Goal: Task Accomplishment & Management: Manage account settings

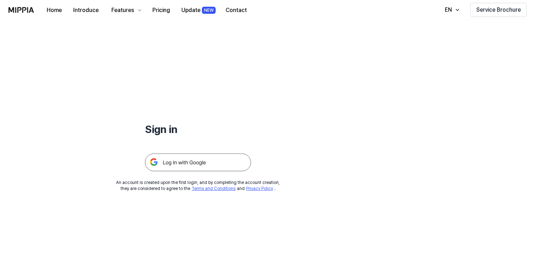
click at [190, 159] on img at bounding box center [198, 162] width 106 height 18
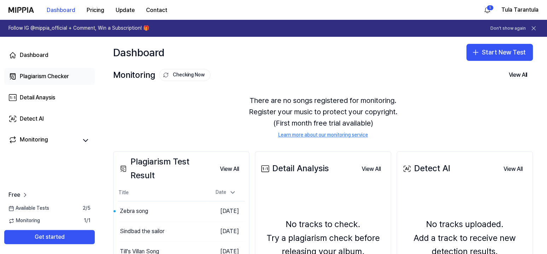
click at [33, 76] on div "Plagiarism Checker" at bounding box center [44, 76] width 49 height 8
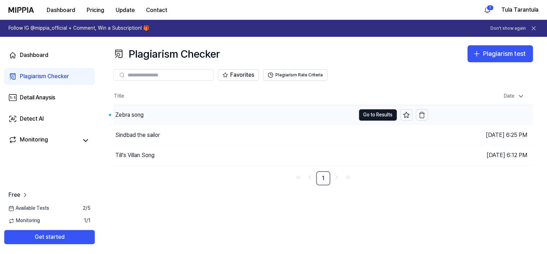
click at [167, 115] on div "Zebra song" at bounding box center [234, 115] width 242 height 20
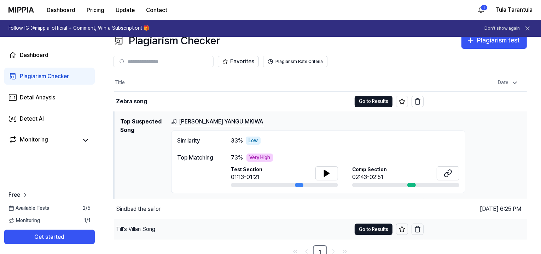
scroll to position [18, 0]
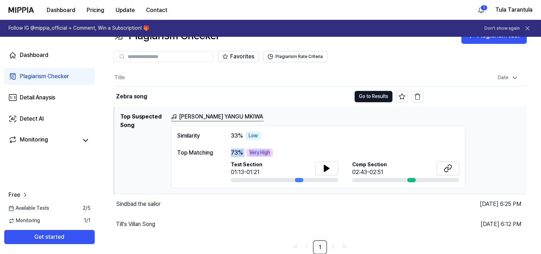
drag, startPoint x: 229, startPoint y: 153, endPoint x: 297, endPoint y: 148, distance: 68.0
click at [276, 148] on div "Top Matching 73 % Very High Test Section 01:13-01:21 Comp Section 02:43-02:51" at bounding box center [318, 165] width 282 height 34
click at [368, 90] on td "Zebra song Go to Results" at bounding box center [269, 97] width 310 height 20
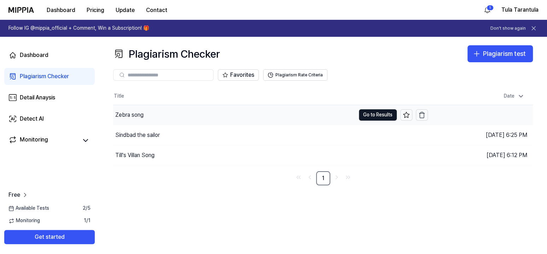
click at [176, 113] on div "Zebra song" at bounding box center [234, 115] width 242 height 20
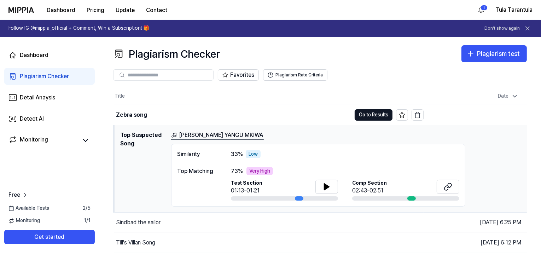
scroll to position [18, 0]
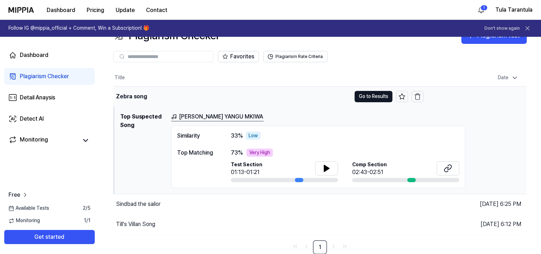
click at [125, 95] on div "Zebra song" at bounding box center [131, 96] width 31 height 8
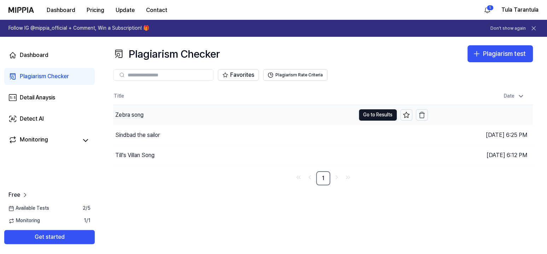
click at [132, 111] on div "Zebra song" at bounding box center [234, 115] width 242 height 20
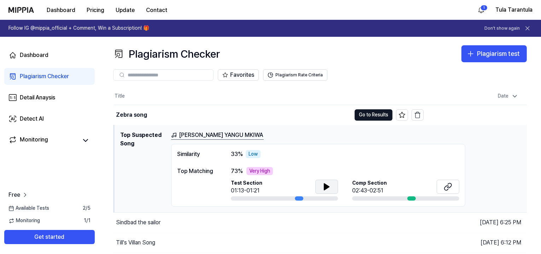
click at [328, 184] on icon at bounding box center [326, 186] width 8 height 8
click at [443, 187] on button at bounding box center [448, 187] width 23 height 14
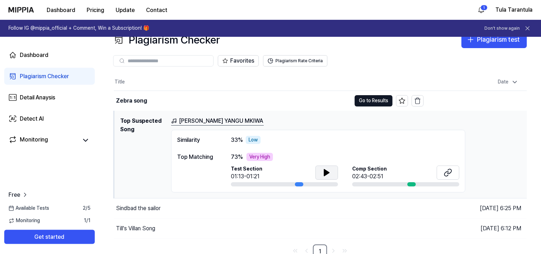
scroll to position [18, 0]
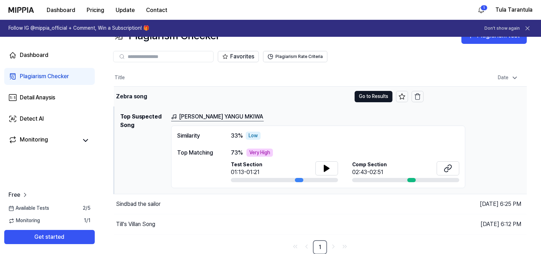
click at [132, 99] on div "Zebra song" at bounding box center [131, 96] width 31 height 8
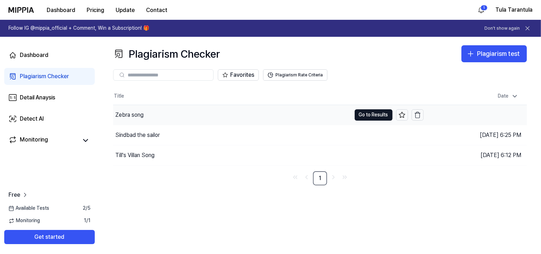
scroll to position [0, 0]
click at [141, 114] on div "Zebra song" at bounding box center [129, 115] width 28 height 8
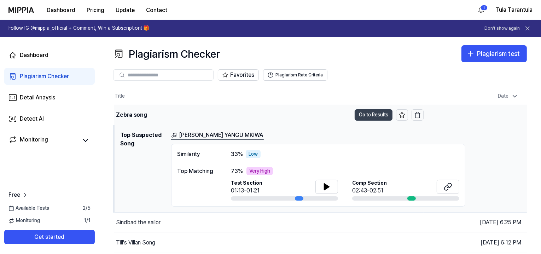
click at [372, 112] on button "Go to Results" at bounding box center [374, 114] width 38 height 11
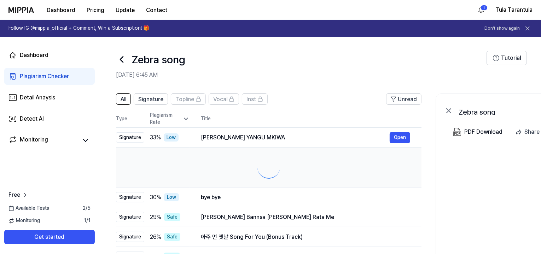
click at [372, 112] on th "Title" at bounding box center [311, 118] width 221 height 17
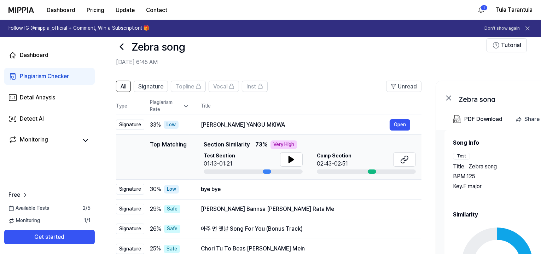
scroll to position [21, 0]
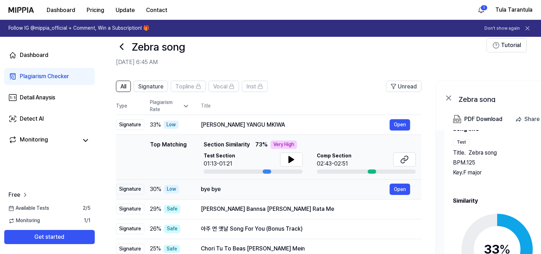
click at [207, 187] on div "bye bye" at bounding box center [295, 189] width 189 height 8
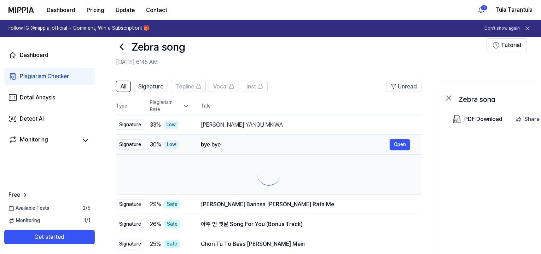
scroll to position [0, 0]
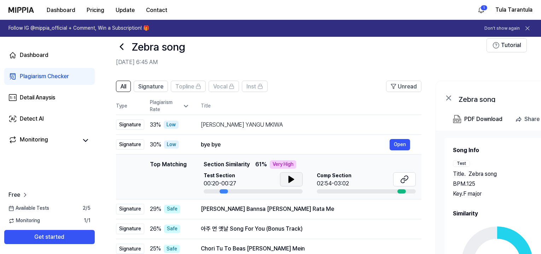
click at [290, 177] on icon at bounding box center [291, 179] width 5 height 6
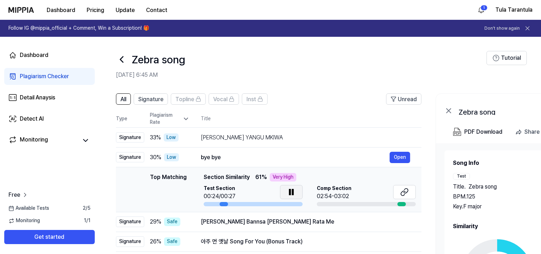
drag, startPoint x: 252, startPoint y: 177, endPoint x: 300, endPoint y: 177, distance: 48.1
click at [300, 177] on div "Top Matching Section Similarity 61 % Very High" at bounding box center [310, 177] width 212 height 8
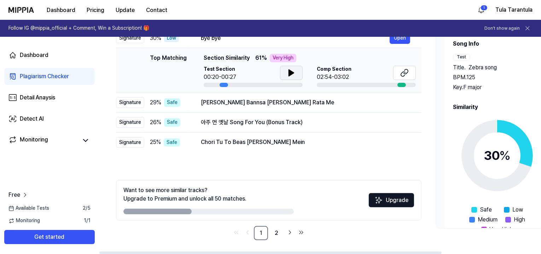
scroll to position [21, 0]
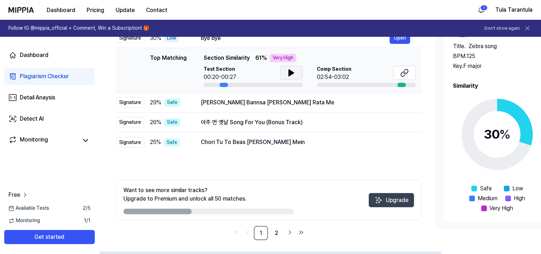
click at [390, 199] on button "Upgrade" at bounding box center [391, 200] width 45 height 14
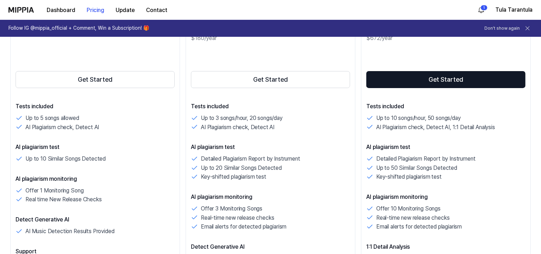
scroll to position [143, 0]
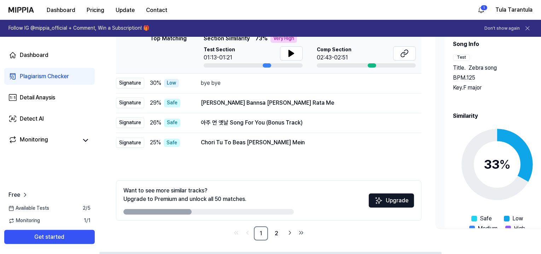
scroll to position [119, 0]
click at [289, 232] on icon "Go to next page" at bounding box center [289, 232] width 7 height 8
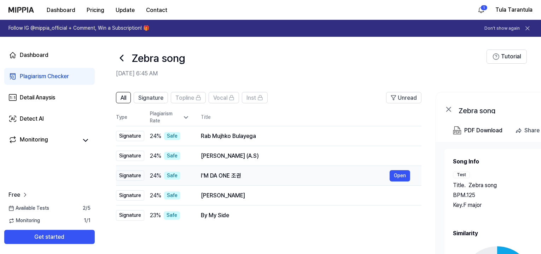
scroll to position [52, 0]
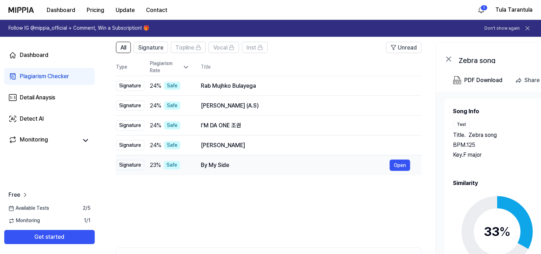
click at [211, 163] on div "By My Side" at bounding box center [295, 165] width 189 height 8
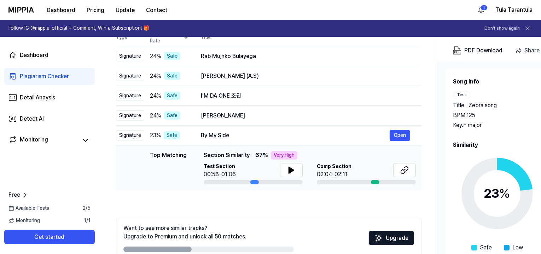
scroll to position [91, 0]
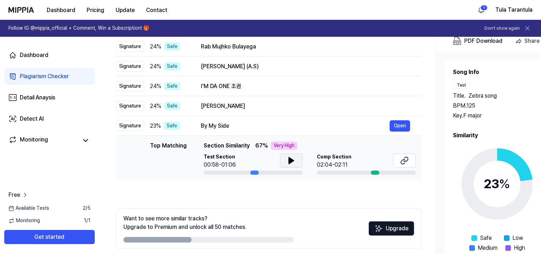
click at [286, 159] on button at bounding box center [291, 160] width 23 height 14
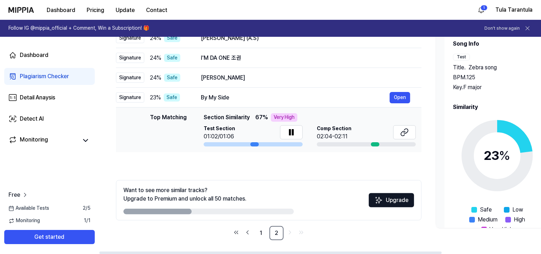
scroll to position [21, 0]
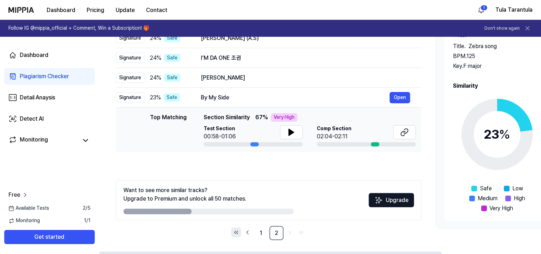
click at [235, 230] on icon "Go to first page" at bounding box center [236, 232] width 7 height 8
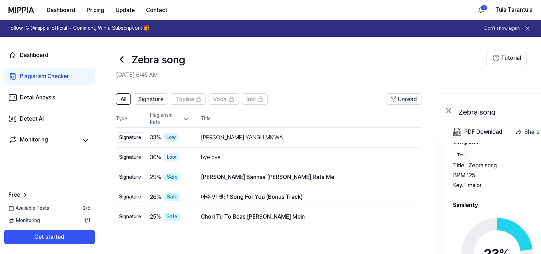
scroll to position [21, 0]
click at [121, 59] on icon at bounding box center [121, 60] width 3 height 6
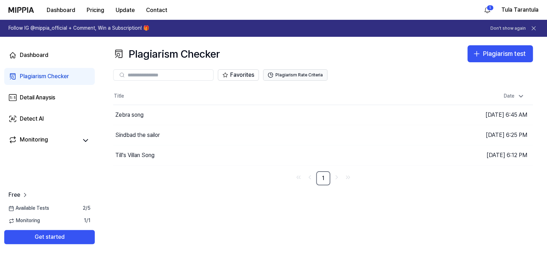
click at [285, 75] on button "Plagiarism Rate Criteria" at bounding box center [295, 74] width 64 height 11
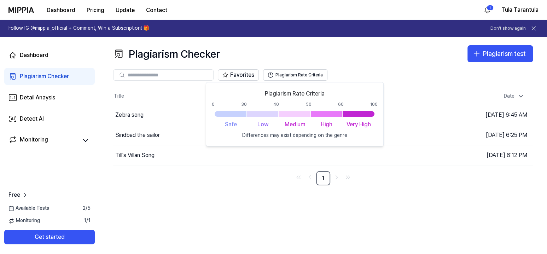
drag, startPoint x: 349, startPoint y: 113, endPoint x: 388, endPoint y: 200, distance: 95.1
click at [388, 200] on body "Dashboard Pricing Update Contact 1 Tula Tarantula Follow IG @mippia_official + …" at bounding box center [273, 127] width 547 height 254
click at [497, 49] on div "Plagiarism test" at bounding box center [504, 54] width 43 height 10
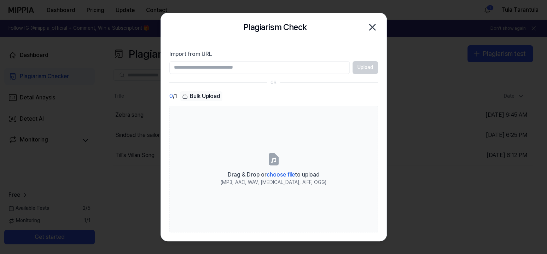
click at [236, 66] on input "Import from URL" at bounding box center [259, 67] width 180 height 13
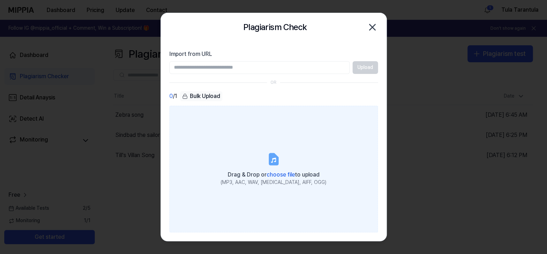
click at [264, 166] on label "Drag & Drop or choose file to upload (MP3, AAC, WAV, FLAC, AIFF, OGG)" at bounding box center [273, 169] width 209 height 127
click at [0, 0] on input "Drag & Drop or choose file to upload (MP3, AAC, WAV, FLAC, AIFF, OGG)" at bounding box center [0, 0] width 0 height 0
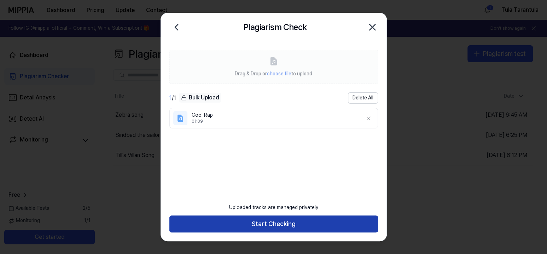
click at [261, 224] on button "Start Checking" at bounding box center [273, 223] width 209 height 17
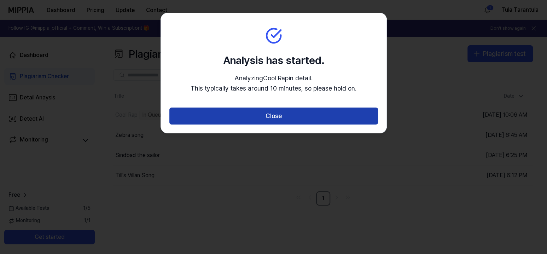
click at [273, 117] on button "Close" at bounding box center [273, 115] width 209 height 17
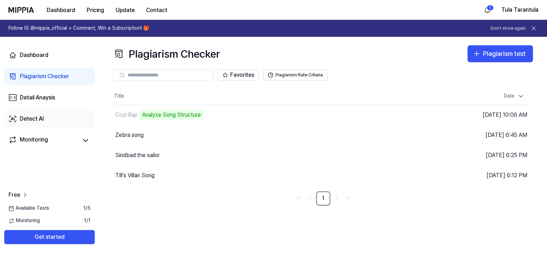
click at [17, 116] on link "Detect AI" at bounding box center [49, 118] width 90 height 17
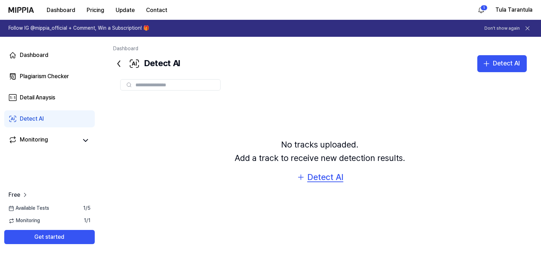
click at [323, 177] on div "Detect AI" at bounding box center [325, 176] width 36 height 13
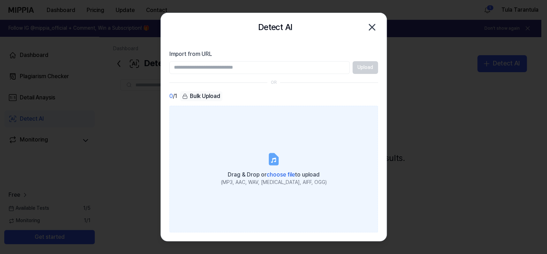
click at [276, 191] on label "Drag & Drop or choose file to upload (MP3, AAC, WAV, FLAC, AIFF, OGG)" at bounding box center [273, 169] width 209 height 127
click at [0, 0] on input "Drag & Drop or choose file to upload (MP3, AAC, WAV, FLAC, AIFF, OGG)" at bounding box center [0, 0] width 0 height 0
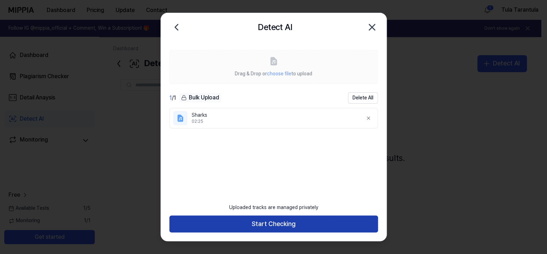
click at [283, 222] on button "Start Checking" at bounding box center [273, 223] width 209 height 17
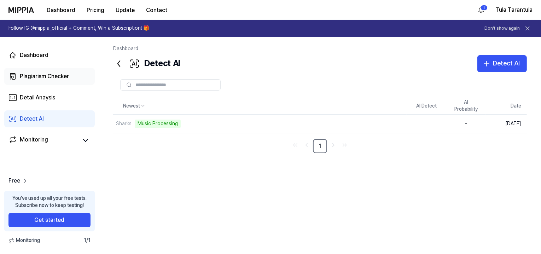
click at [26, 76] on div "Plagiarism Checker" at bounding box center [44, 76] width 49 height 8
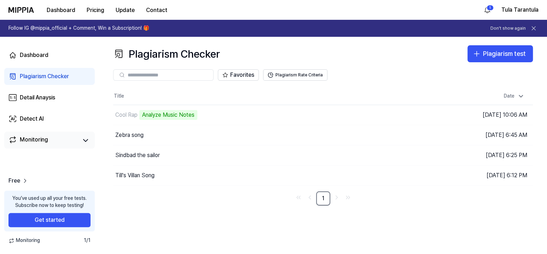
click at [24, 142] on div "Monitoring" at bounding box center [34, 140] width 28 height 10
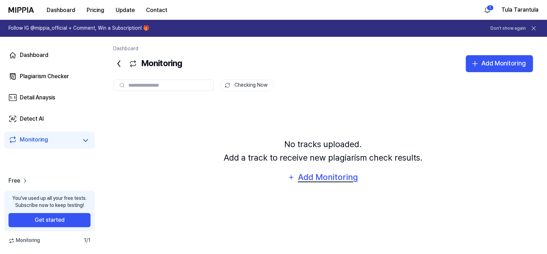
click at [331, 177] on div "Add Monitoring" at bounding box center [327, 176] width 61 height 13
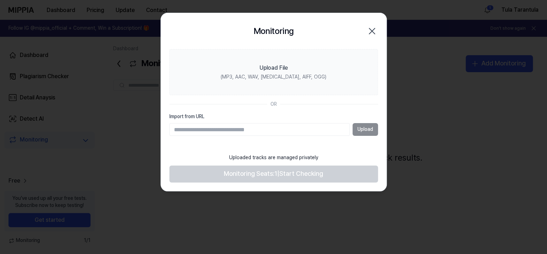
click at [236, 132] on input "Import from URL" at bounding box center [259, 129] width 180 height 13
click at [256, 154] on div "Uploaded tracks are managed privately" at bounding box center [274, 158] width 98 height 16
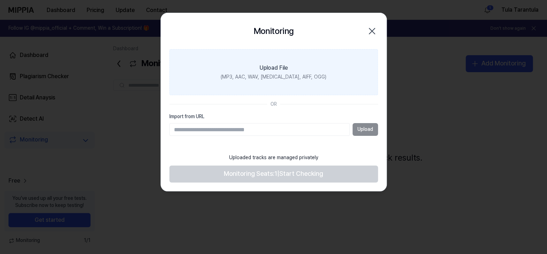
click at [280, 73] on label "Upload File (MP3, AAC, WAV, FLAC, AIFF, OGG)" at bounding box center [273, 72] width 209 height 46
click at [0, 0] on input "Upload File (MP3, AAC, WAV, FLAC, AIFF, OGG)" at bounding box center [0, 0] width 0 height 0
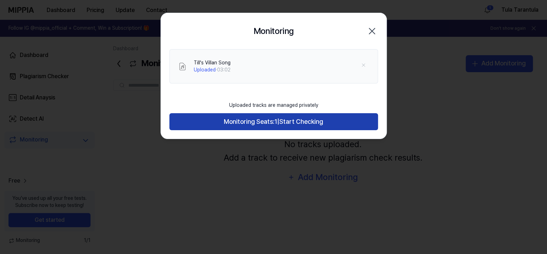
click at [250, 120] on span "Monitoring Seats:" at bounding box center [249, 122] width 51 height 10
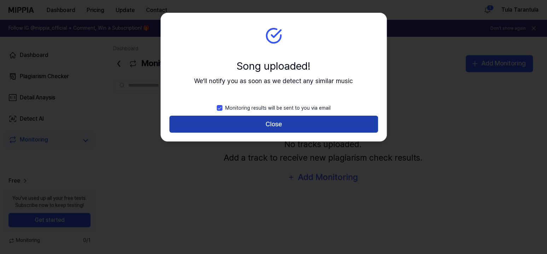
click at [255, 123] on button "Close" at bounding box center [273, 124] width 209 height 17
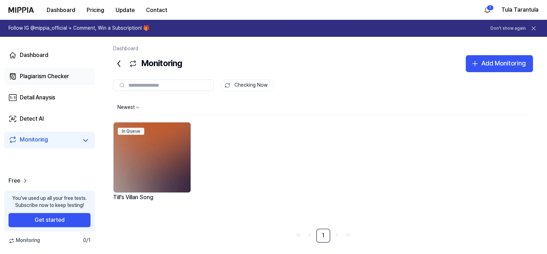
click at [21, 75] on div "Plagiarism Checker" at bounding box center [44, 76] width 49 height 8
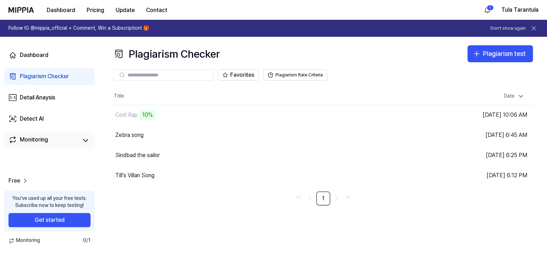
click at [75, 140] on link "Monitoring" at bounding box center [42, 140] width 69 height 10
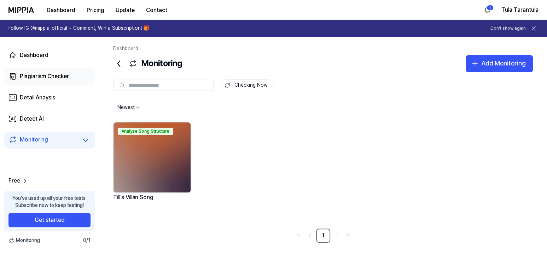
click at [36, 75] on div "Plagiarism Checker" at bounding box center [44, 76] width 49 height 8
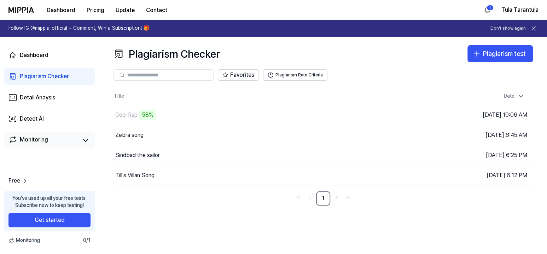
click at [54, 142] on link "Monitoring" at bounding box center [42, 140] width 69 height 10
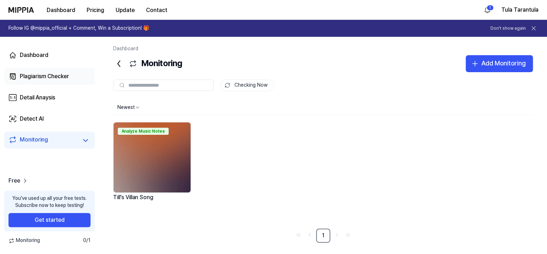
click at [39, 79] on div "Plagiarism Checker" at bounding box center [44, 76] width 49 height 8
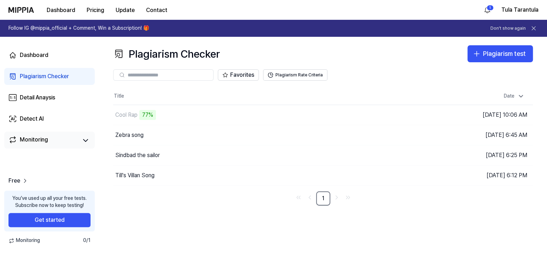
click at [28, 143] on div "Monitoring" at bounding box center [34, 140] width 28 height 10
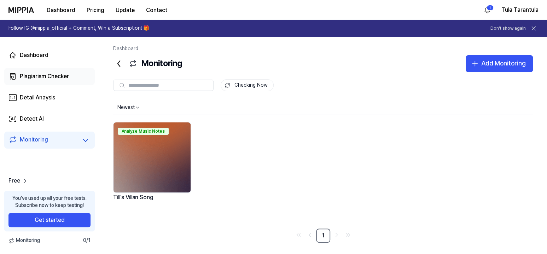
click at [29, 77] on div "Plagiarism Checker" at bounding box center [44, 76] width 49 height 8
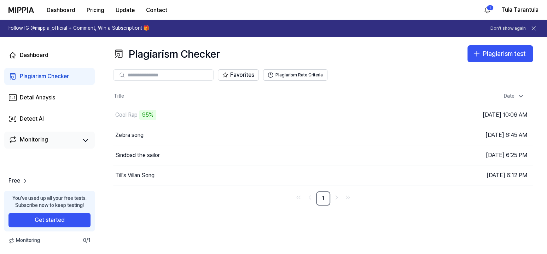
click at [21, 136] on div "Monitoring" at bounding box center [34, 140] width 28 height 10
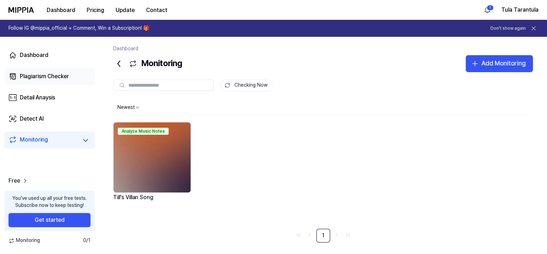
click at [38, 78] on div "Plagiarism Checker" at bounding box center [44, 76] width 49 height 8
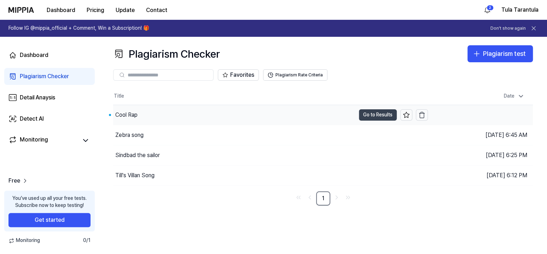
click at [365, 115] on button "Go to Results" at bounding box center [378, 114] width 38 height 11
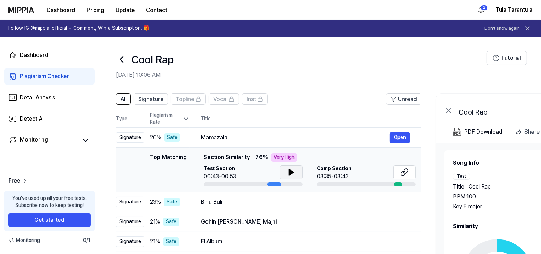
click at [282, 172] on button at bounding box center [291, 172] width 23 height 14
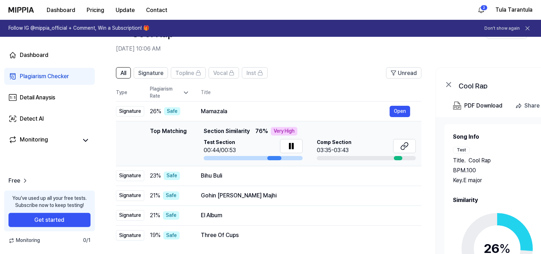
scroll to position [39, 0]
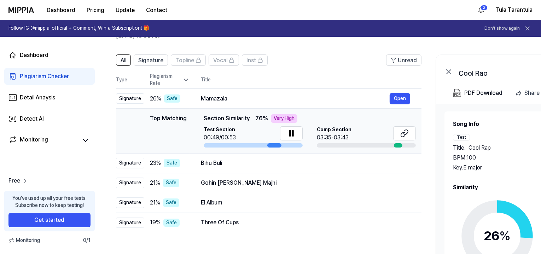
drag, startPoint x: 203, startPoint y: 118, endPoint x: 313, endPoint y: 120, distance: 109.6
click at [313, 120] on div "Top Matching Section Similarity 76 % Very High" at bounding box center [310, 118] width 212 height 8
click at [351, 117] on div "Top Matching Section Similarity 76 % Very High" at bounding box center [310, 118] width 212 height 8
click at [403, 133] on icon at bounding box center [404, 133] width 8 height 8
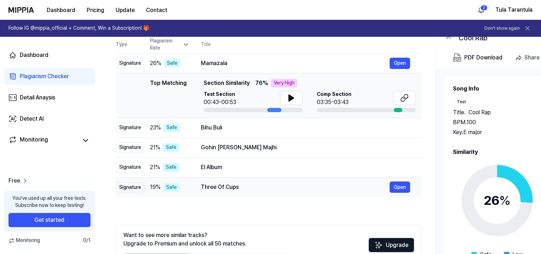
scroll to position [78, 0]
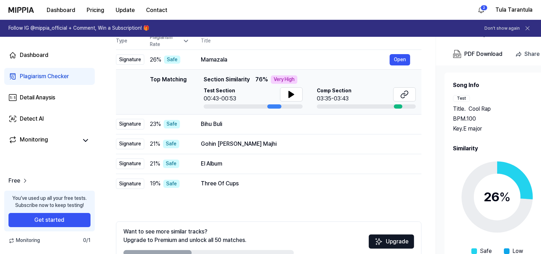
drag, startPoint x: 152, startPoint y: 80, endPoint x: 286, endPoint y: 77, distance: 133.7
click at [283, 74] on td "Top Matching Top Matching Section Similarity 76 % Very High Test Section 00:43-…" at bounding box center [268, 92] width 305 height 45
click at [286, 77] on div "Very High" at bounding box center [284, 79] width 27 height 8
click at [244, 81] on span "Section Similarity" at bounding box center [227, 79] width 46 height 8
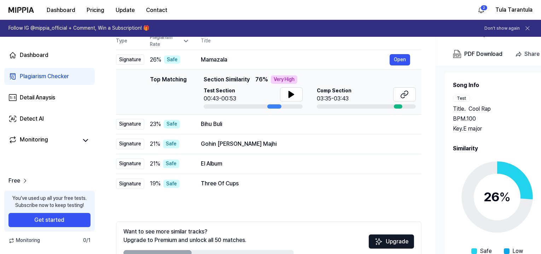
click at [218, 81] on span "Section Similarity" at bounding box center [227, 79] width 46 height 8
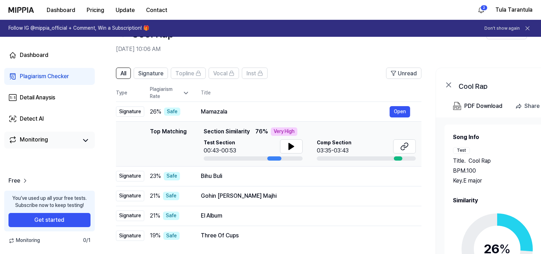
click at [26, 141] on div "Monitoring" at bounding box center [34, 140] width 28 height 10
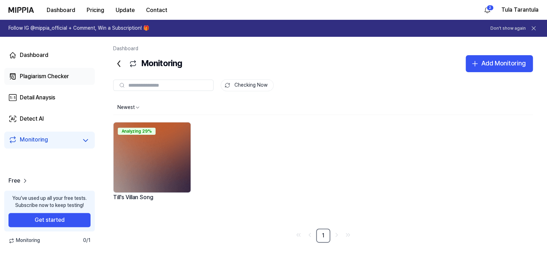
click at [26, 75] on div "Plagiarism Checker" at bounding box center [44, 76] width 49 height 8
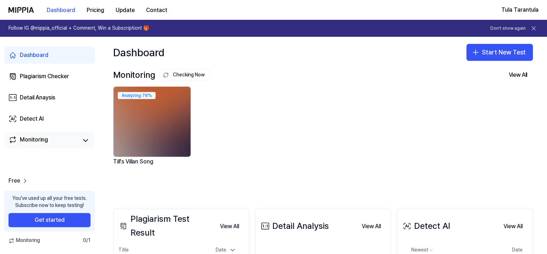
click at [31, 144] on div "Monitoring" at bounding box center [34, 140] width 28 height 10
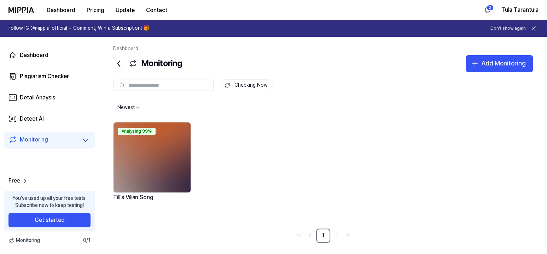
click at [340, 168] on div "Analyzing 99% Till's Villan Song" at bounding box center [323, 172] width 420 height 101
click at [26, 138] on div "Monitoring" at bounding box center [34, 140] width 28 height 10
click at [40, 75] on div "Plagiarism Checker" at bounding box center [44, 76] width 49 height 8
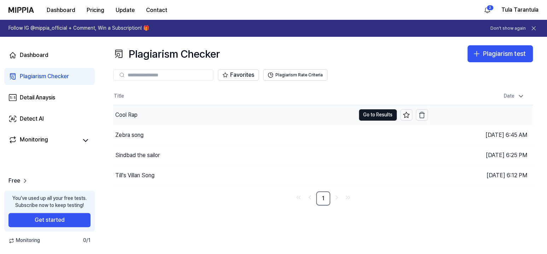
click at [255, 115] on div "Cool Rap" at bounding box center [234, 115] width 242 height 20
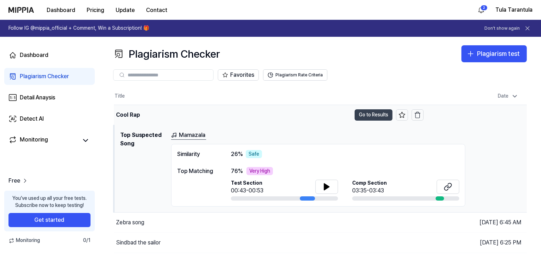
click at [364, 113] on button "Go to Results" at bounding box center [374, 114] width 38 height 11
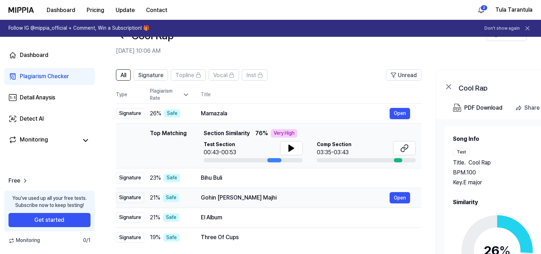
scroll to position [39, 0]
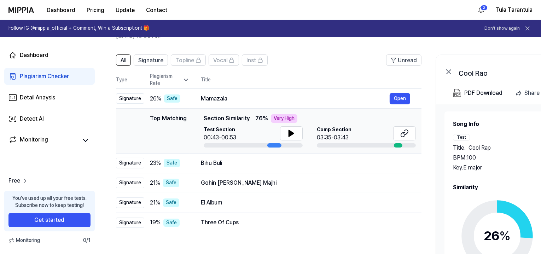
click at [464, 136] on div "Test" at bounding box center [461, 137] width 17 height 7
click at [462, 140] on div "Test" at bounding box center [461, 137] width 17 height 7
click at [462, 137] on div "Test" at bounding box center [461, 137] width 17 height 7
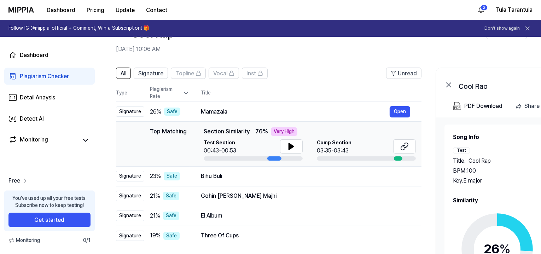
scroll to position [78, 0]
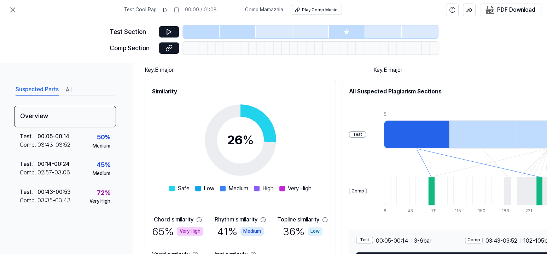
scroll to position [41, 0]
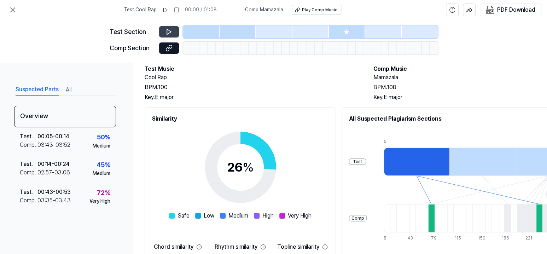
click at [174, 34] on button at bounding box center [169, 31] width 20 height 11
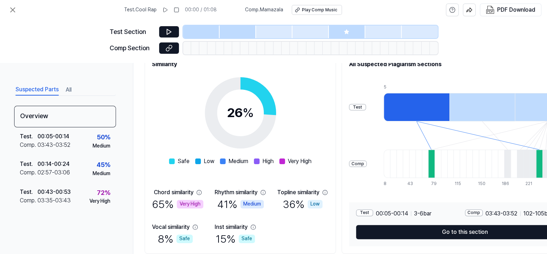
scroll to position [126, 0]
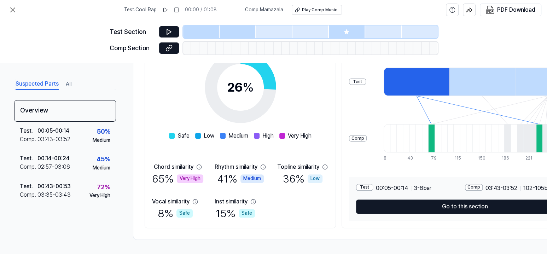
click at [331, 35] on div at bounding box center [347, 31] width 36 height 13
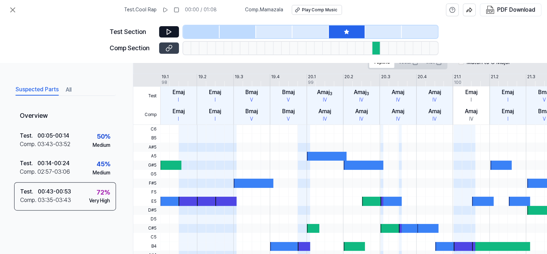
scroll to position [154, 0]
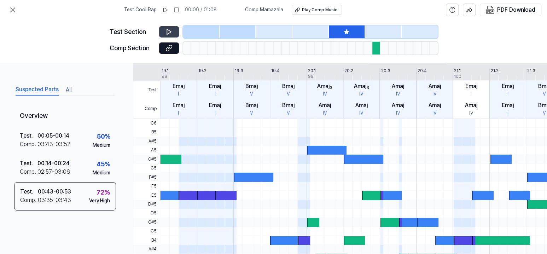
click at [169, 33] on icon at bounding box center [169, 31] width 4 height 5
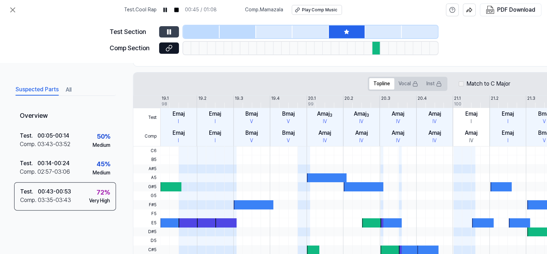
scroll to position [58, 0]
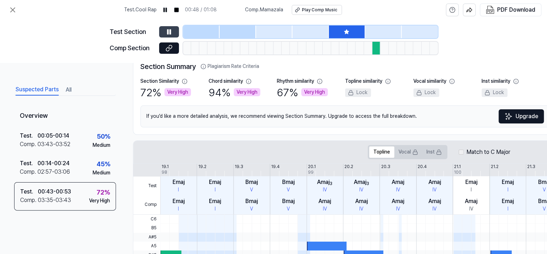
click at [313, 89] on div "Very High" at bounding box center [314, 92] width 27 height 8
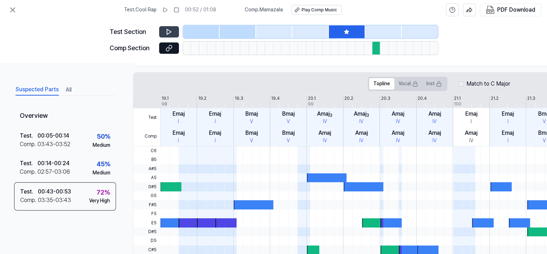
scroll to position [72, 0]
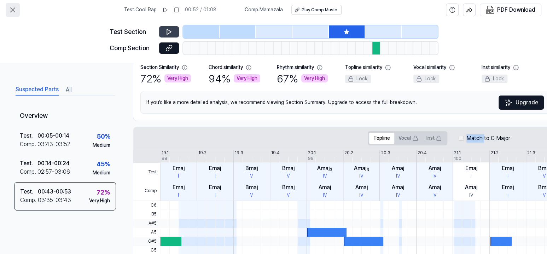
click at [13, 8] on icon at bounding box center [12, 10] width 8 height 8
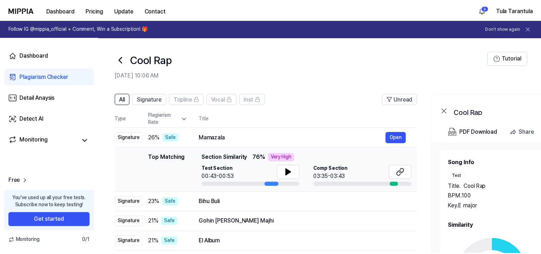
scroll to position [78, 0]
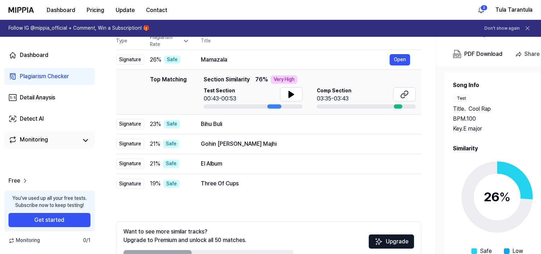
click at [30, 145] on div "Monitoring" at bounding box center [34, 140] width 28 height 10
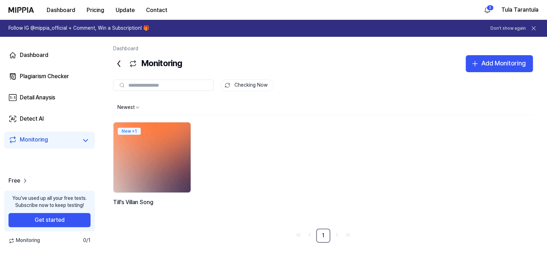
click at [146, 143] on img at bounding box center [152, 157] width 85 height 77
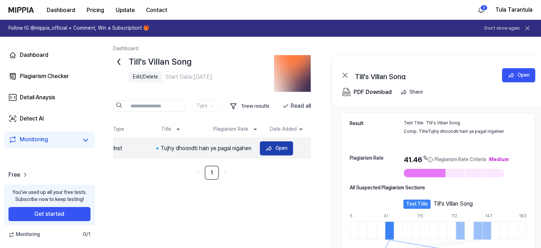
click at [267, 150] on icon at bounding box center [268, 148] width 7 height 7
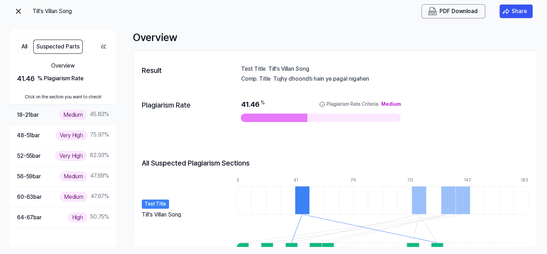
click at [34, 113] on div "18-21 bar" at bounding box center [28, 114] width 22 height 9
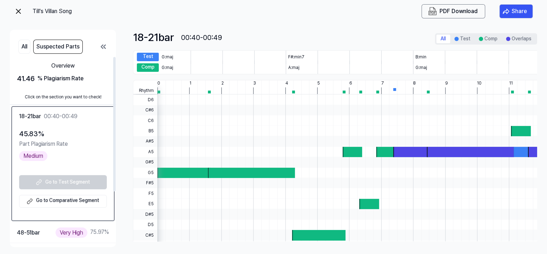
click at [60, 200] on link "Go to Comparative Segment" at bounding box center [63, 201] width 88 height 13
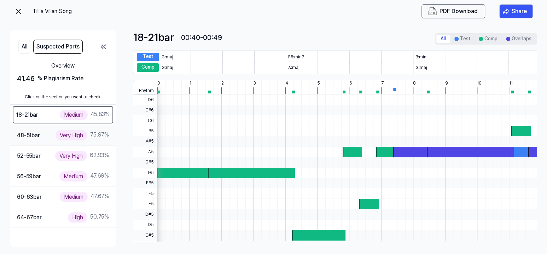
click at [46, 134] on div "48-51 bar Very High 75.97 %" at bounding box center [63, 135] width 92 height 10
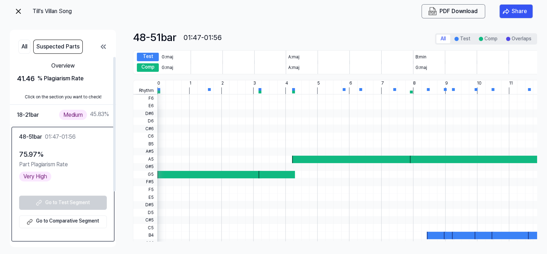
click at [62, 223] on link "Go to Comparative Segment" at bounding box center [63, 221] width 88 height 13
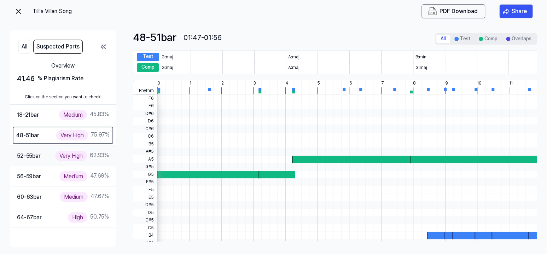
click at [50, 156] on div "52-55 bar Very High 62.93 %" at bounding box center [63, 156] width 92 height 10
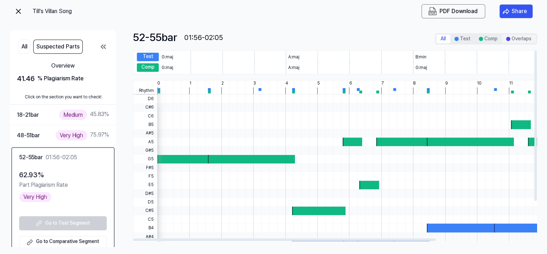
click at [515, 40] on button "Overlaps" at bounding box center [519, 39] width 34 height 8
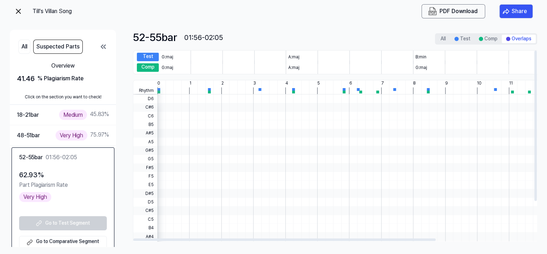
click at [345, 85] on div "Rhythm 0 1 2 3 4 5 6 7 8 9 10 11 12 13 14 15 16" at bounding box center [400, 87] width 534 height 14
click at [345, 86] on div "Rhythm 0 1 2 3 4 5 6 7 8 9 10 11 12 13 14 15 16" at bounding box center [400, 87] width 534 height 14
drag, startPoint x: 330, startPoint y: 84, endPoint x: 383, endPoint y: 87, distance: 53.1
click at [369, 105] on div "Rhythm 0 1 2 3 4 5 6 7 8 9 10 11 12 13 14 15 16 D6 C#6 C6 B5 A#5 A5 G#5 G5 F#5 …" at bounding box center [400, 186] width 535 height 212
click at [22, 10] on img at bounding box center [18, 11] width 8 height 8
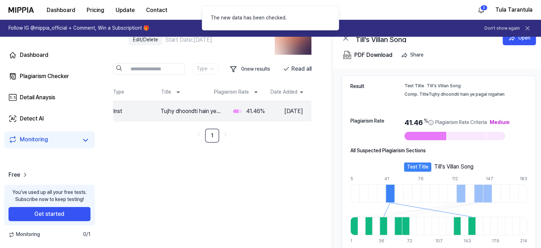
scroll to position [39, 0]
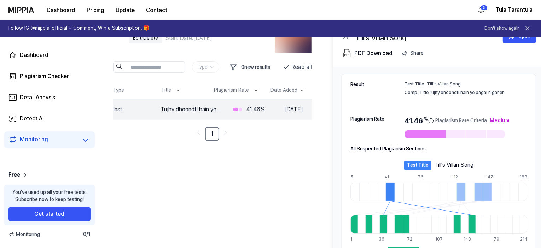
click at [503, 121] on div "Medium" at bounding box center [500, 120] width 20 height 7
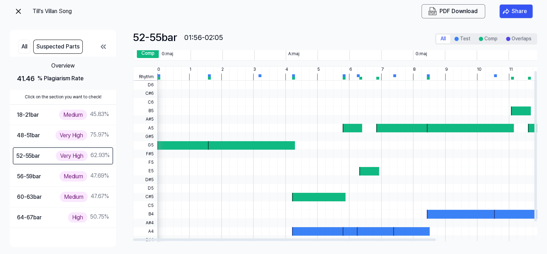
scroll to position [27, 0]
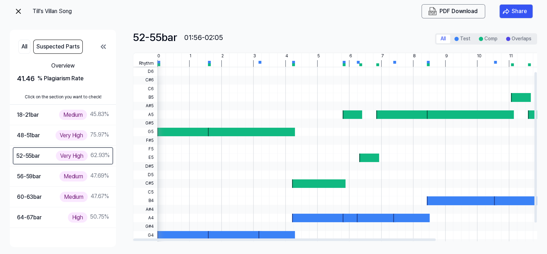
click at [18, 17] on button at bounding box center [18, 11] width 8 height 14
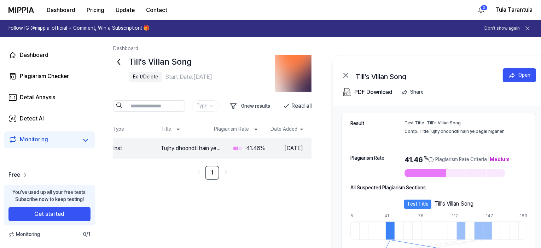
click at [21, 179] on link "Free" at bounding box center [18, 175] width 20 height 8
drag, startPoint x: 20, startPoint y: 200, endPoint x: 93, endPoint y: 200, distance: 72.5
click at [93, 200] on div "You’ve used up all your free tests. Subscribe now to keep testing! Get started" at bounding box center [49, 205] width 90 height 41
click at [133, 202] on div "Till's Villan Song Edit/Delete Start Date: Sep 30, 2025 Type 0 new results Read…" at bounding box center [320, 199] width 414 height 288
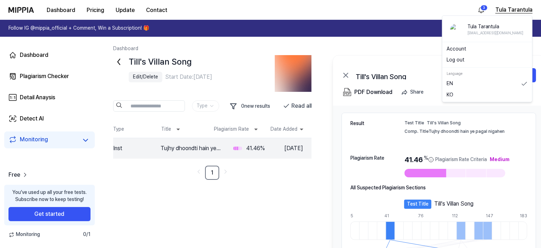
click at [509, 10] on button "Tula Tarantula" at bounding box center [513, 10] width 37 height 8
click at [480, 6] on html "Dashboard Pricing Update Contact 3 Tula Tarantula Follow IG @mippia_official + …" at bounding box center [270, 124] width 541 height 248
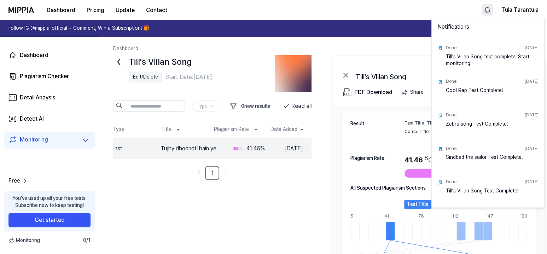
click at [517, 8] on html "Dashboard Pricing Update Contact Tula Tarantula Follow IG @mippia_official + Co…" at bounding box center [273, 127] width 547 height 254
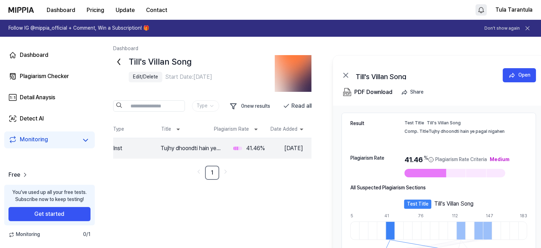
click at [517, 8] on button "Tula Tarantula" at bounding box center [513, 10] width 37 height 8
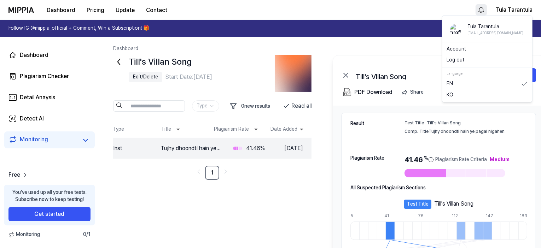
click at [460, 43] on div "Tula Tarantula rebecky642@gmail.com Account Log out Language EN KO" at bounding box center [487, 59] width 90 height 87
click at [467, 49] on div "Dashboard" at bounding box center [320, 48] width 414 height 7
click at [515, 9] on button "Tula Tarantula" at bounding box center [513, 10] width 37 height 8
click at [461, 49] on link "Account" at bounding box center [486, 49] width 81 height 7
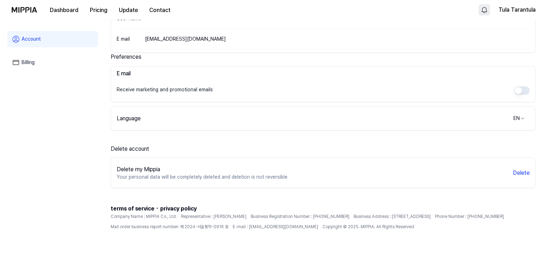
scroll to position [132, 0]
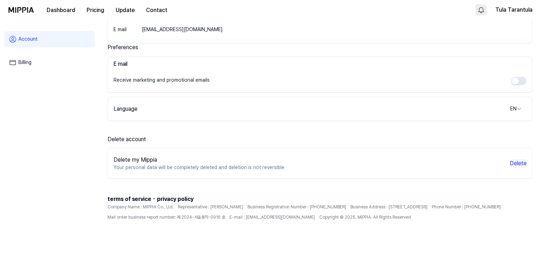
click at [519, 163] on button "Delete" at bounding box center [518, 163] width 17 height 8
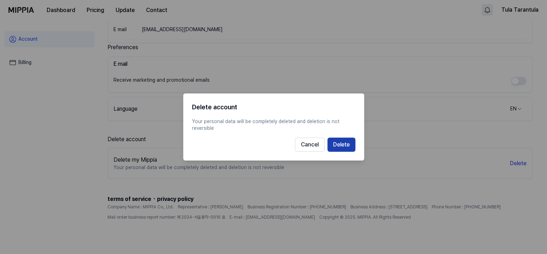
click at [346, 147] on button "Delete" at bounding box center [341, 145] width 28 height 14
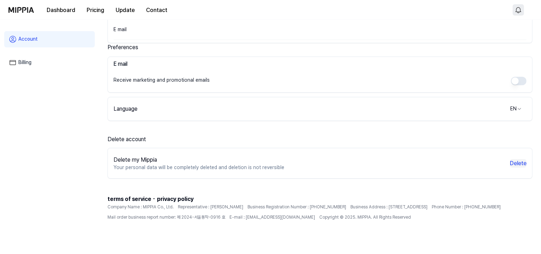
click at [514, 163] on button "Delete" at bounding box center [518, 163] width 17 height 8
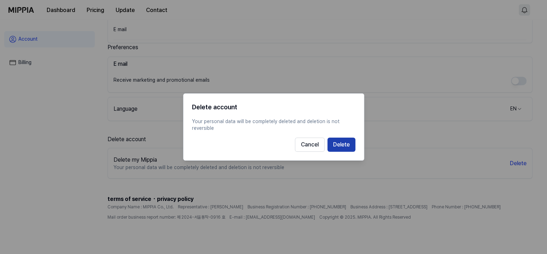
click at [342, 142] on button "Delete" at bounding box center [341, 145] width 28 height 14
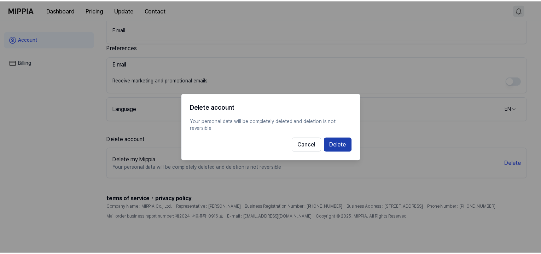
scroll to position [97, 0]
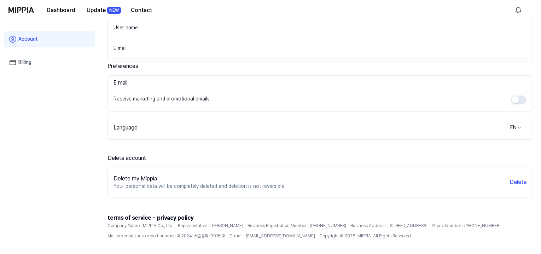
scroll to position [130, 0]
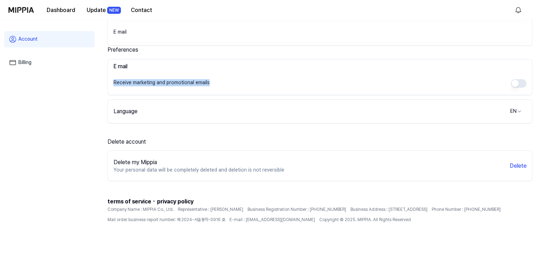
drag, startPoint x: 113, startPoint y: 82, endPoint x: 333, endPoint y: 82, distance: 220.6
click at [333, 82] on div "E mail Receive marketing and promotional emails" at bounding box center [319, 77] width 425 height 36
click at [334, 81] on div "Receive marketing and promotional emails" at bounding box center [319, 83] width 413 height 17
